Goal: Book appointment/travel/reservation

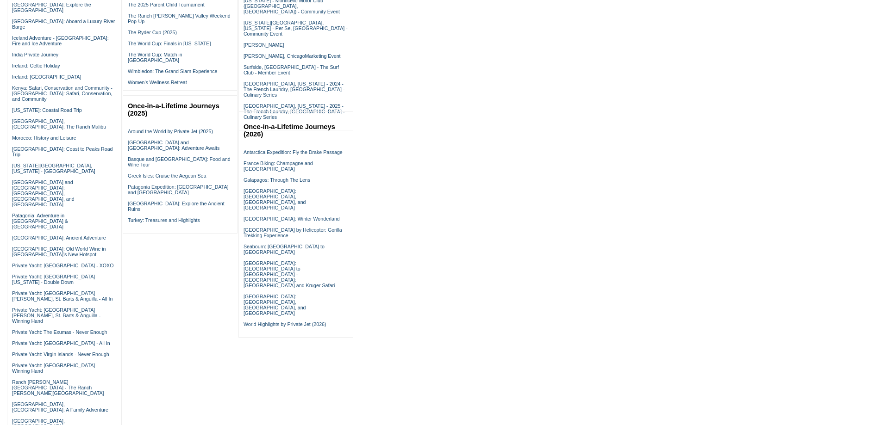
scroll to position [370, 0]
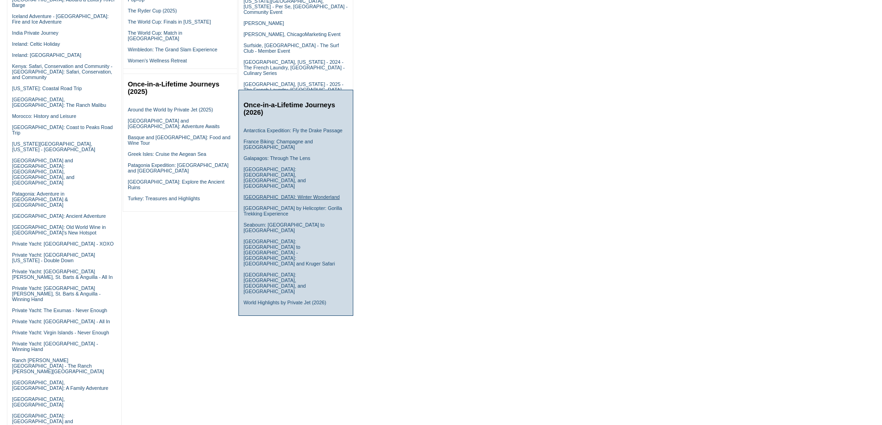
click at [260, 194] on link "Norway: Winter Wonderland" at bounding box center [291, 197] width 96 height 6
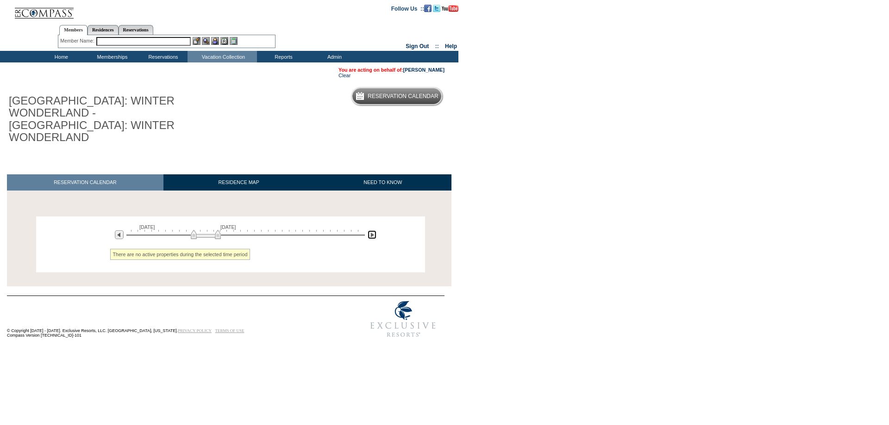
click at [373, 230] on img at bounding box center [371, 234] width 9 height 9
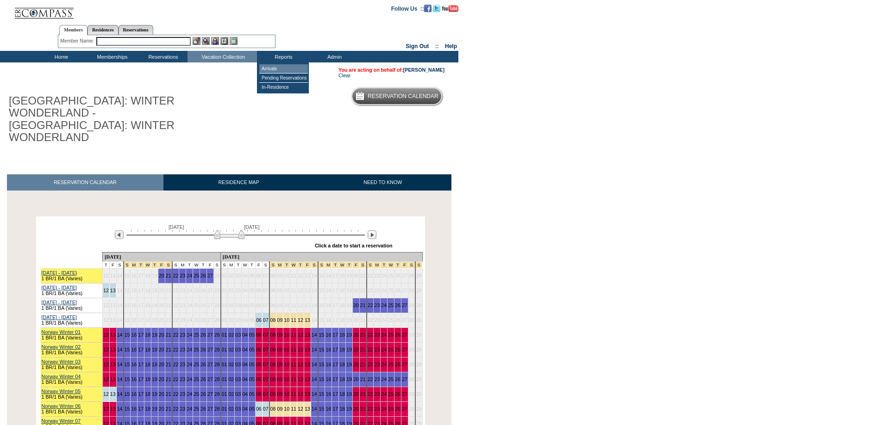
click at [284, 68] on td "Arrivals" at bounding box center [283, 68] width 49 height 9
